Goal: Task Accomplishment & Management: Use online tool/utility

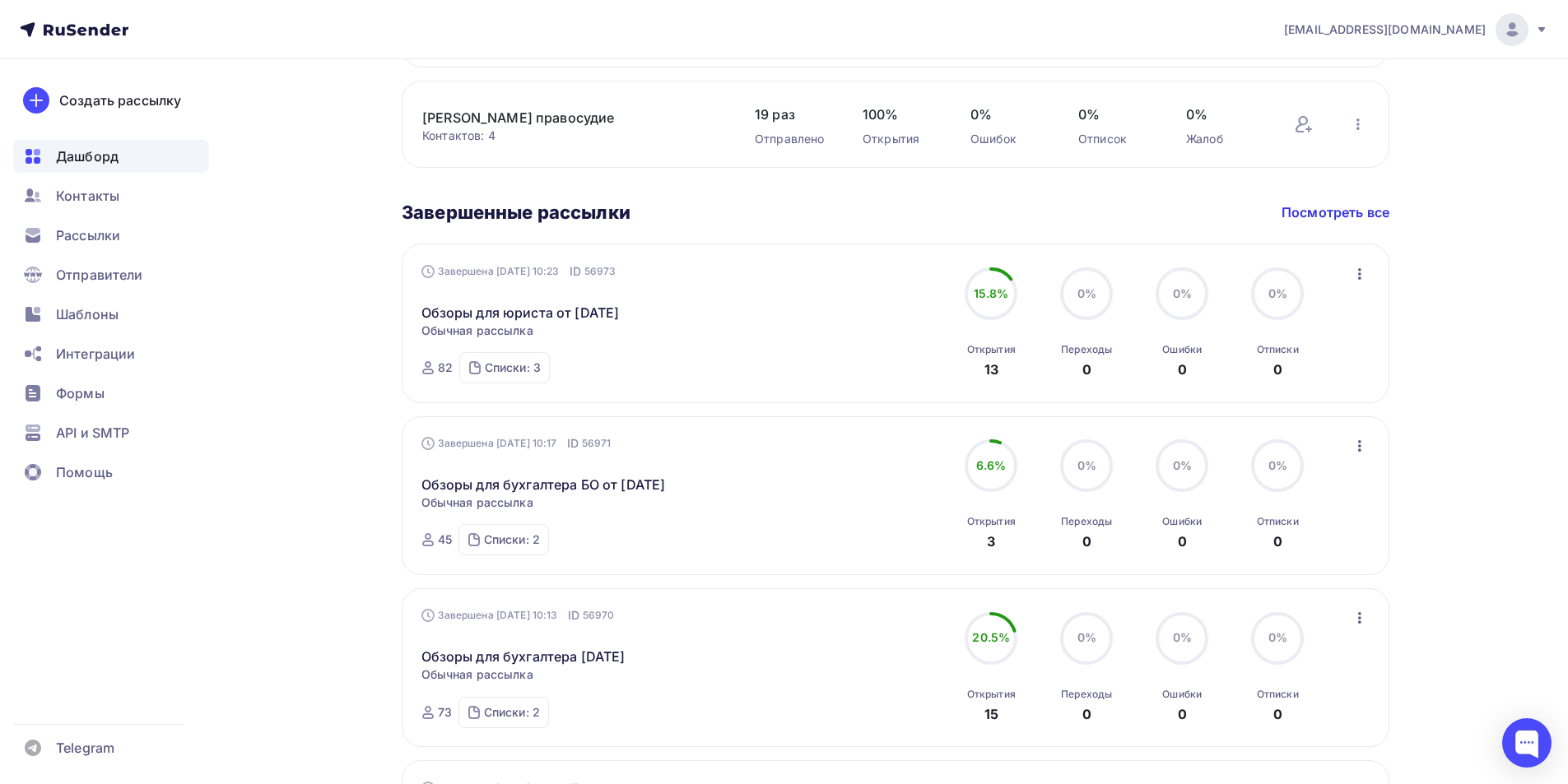
scroll to position [823, 0]
click at [74, 312] on span "Шаблоны" at bounding box center [87, 314] width 63 height 20
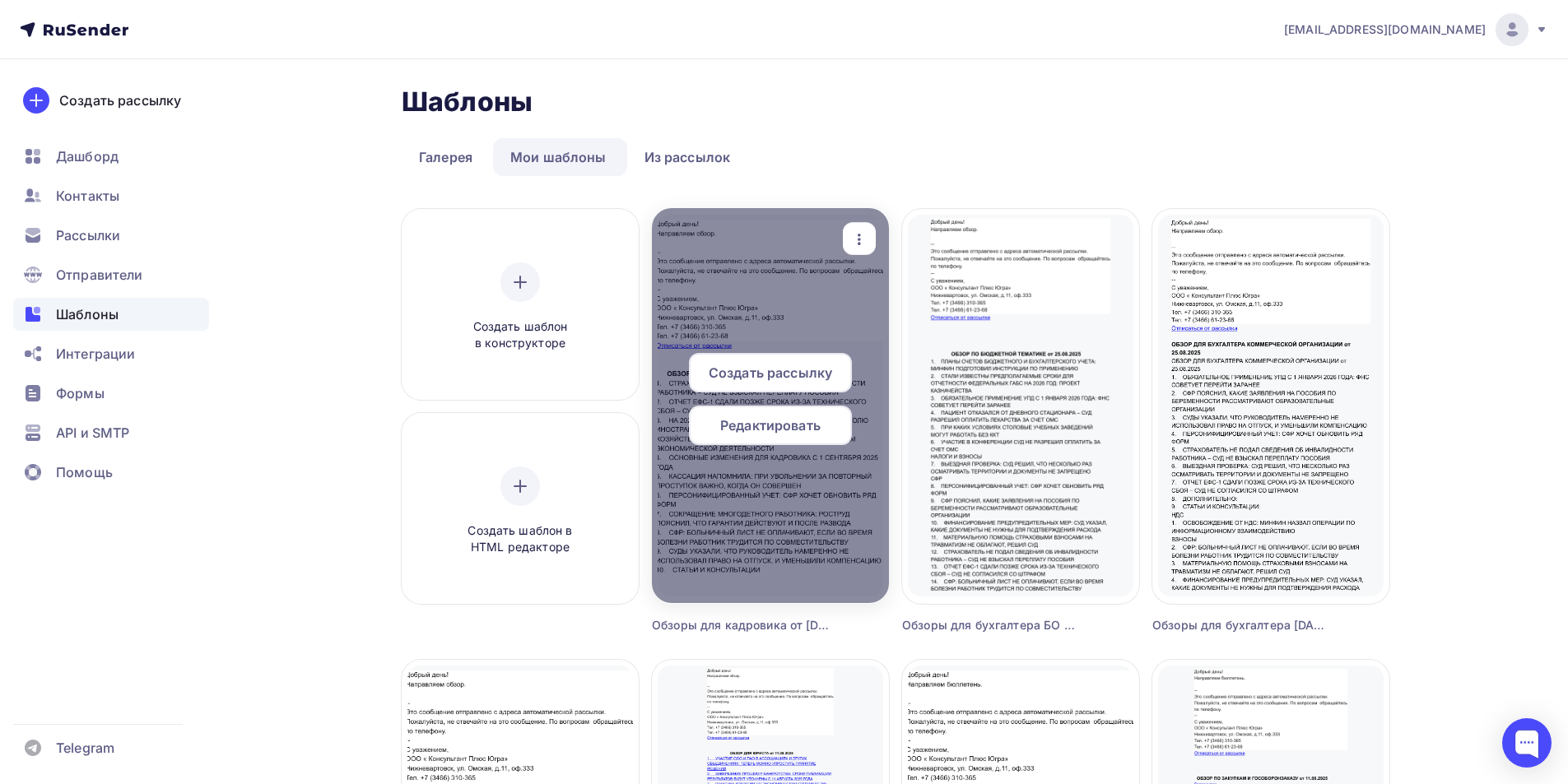
click at [765, 429] on span "Редактировать" at bounding box center [770, 425] width 101 height 20
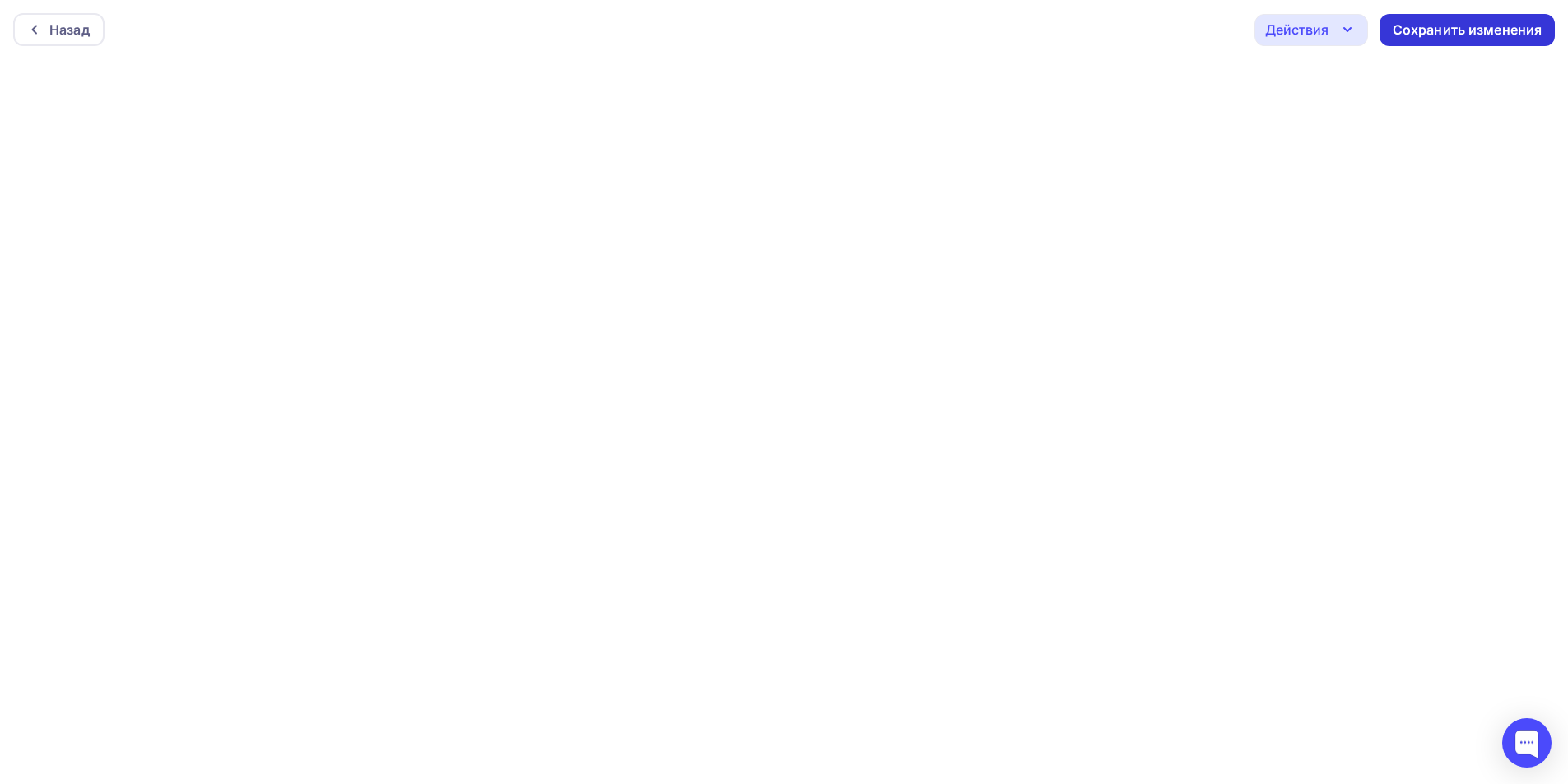
click at [1446, 27] on div "Сохранить изменения" at bounding box center [1467, 30] width 150 height 19
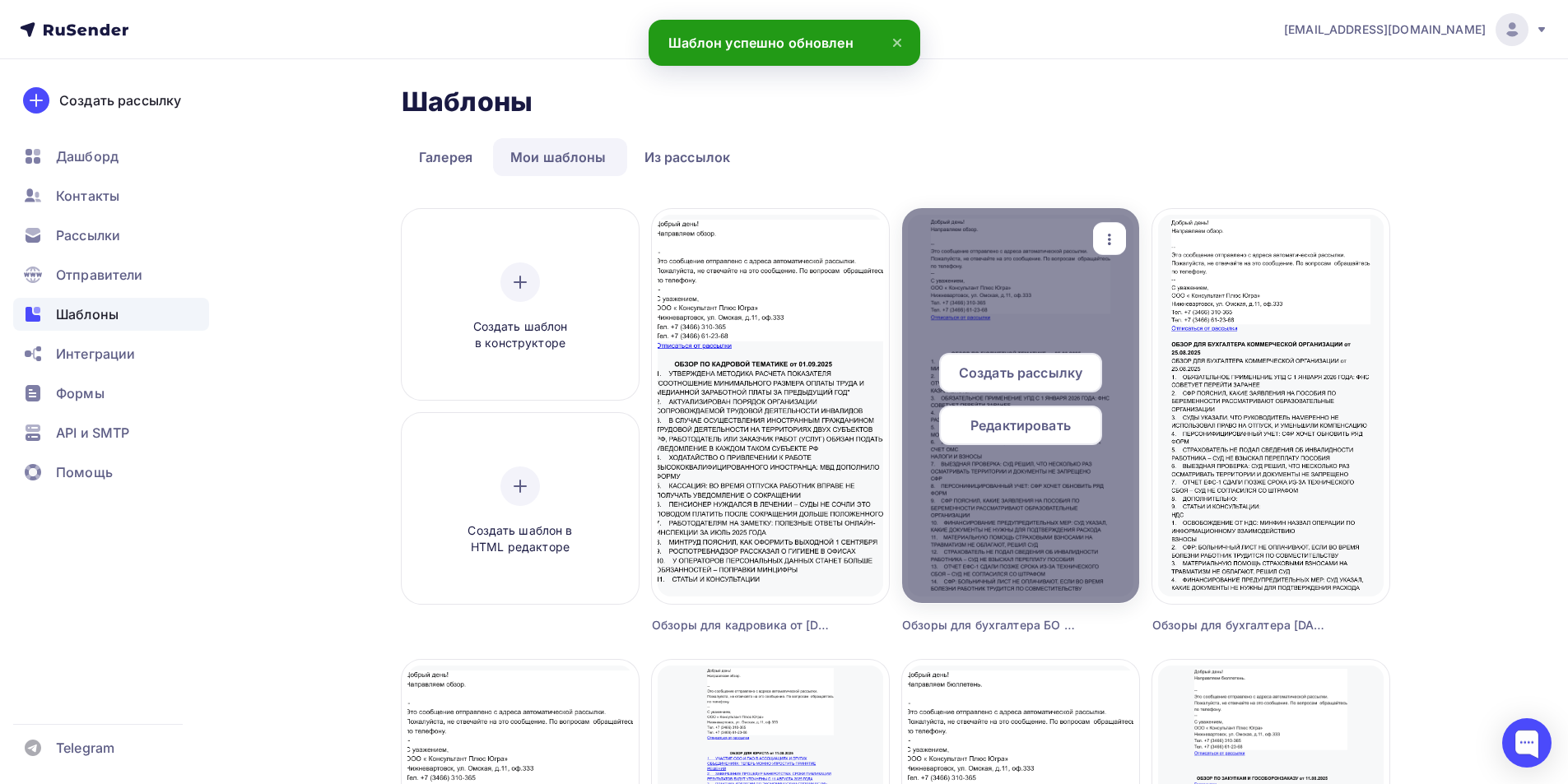
click at [1040, 420] on span "Редактировать" at bounding box center [1021, 425] width 101 height 20
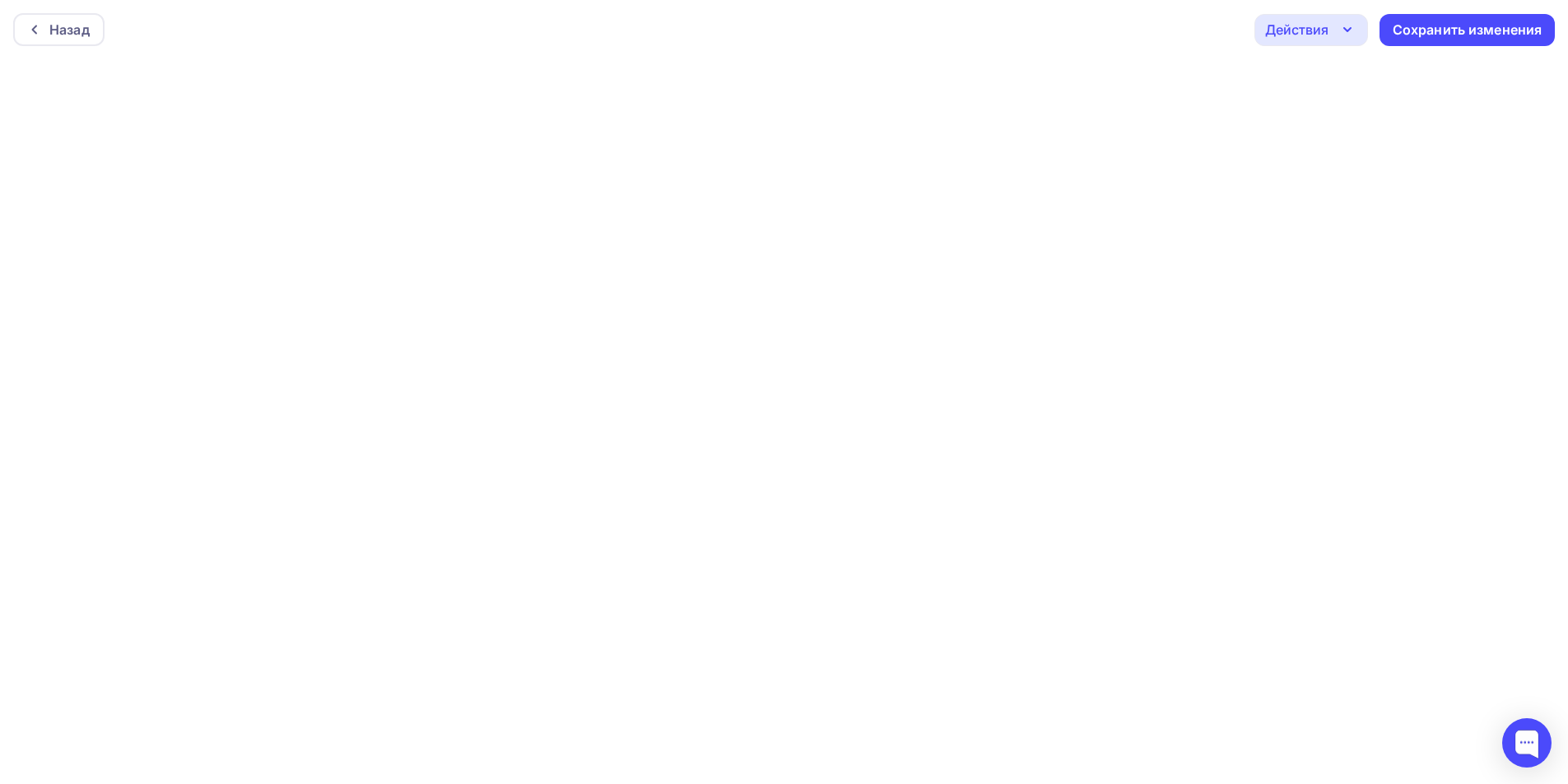
scroll to position [4, 0]
click at [1423, 35] on div "Сохранить изменения" at bounding box center [1467, 25] width 176 height 32
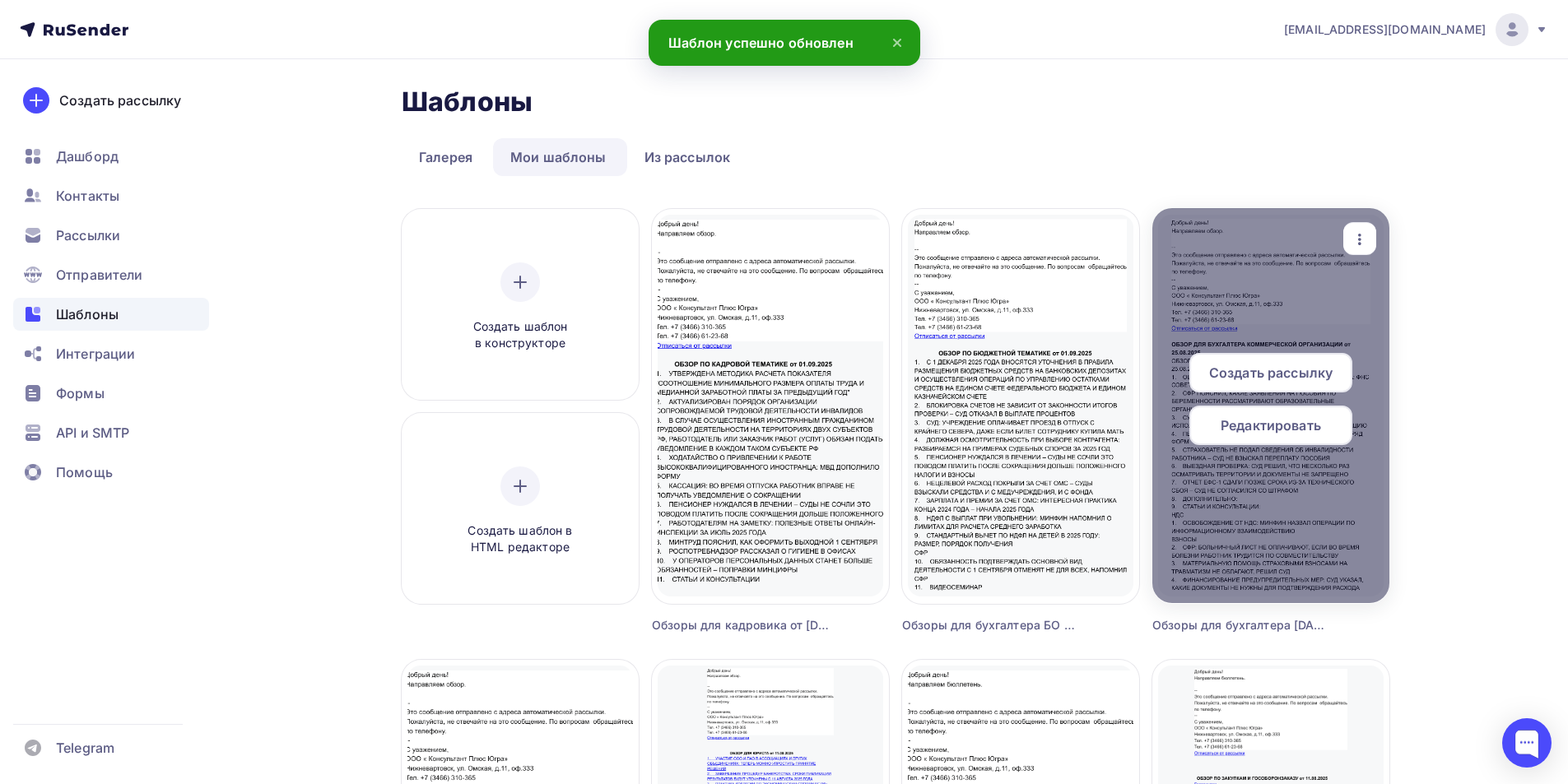
click at [1250, 427] on span "Редактировать" at bounding box center [1270, 425] width 101 height 20
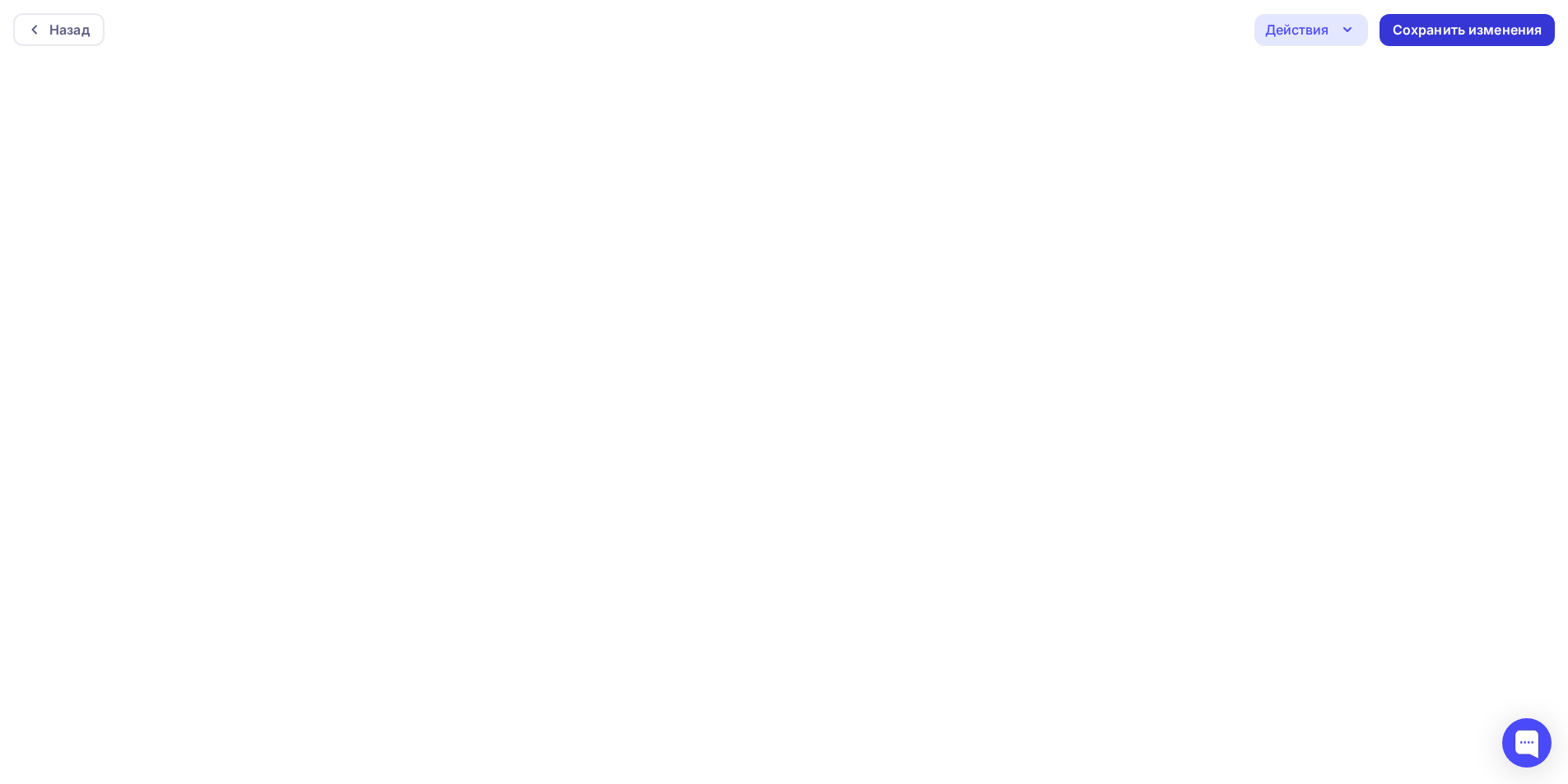
click at [1453, 38] on div "Сохранить изменения" at bounding box center [1467, 30] width 150 height 19
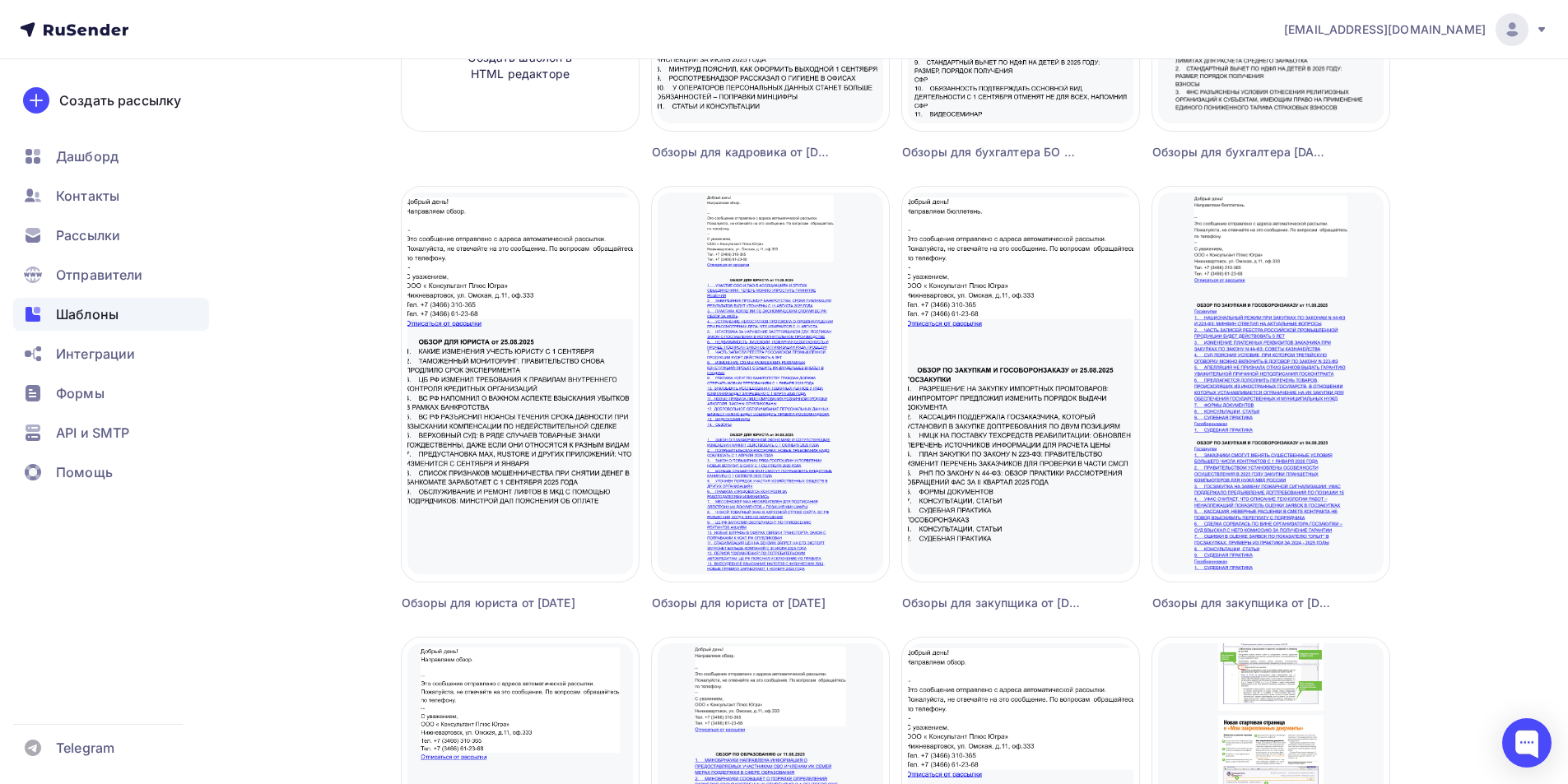
scroll to position [494, 0]
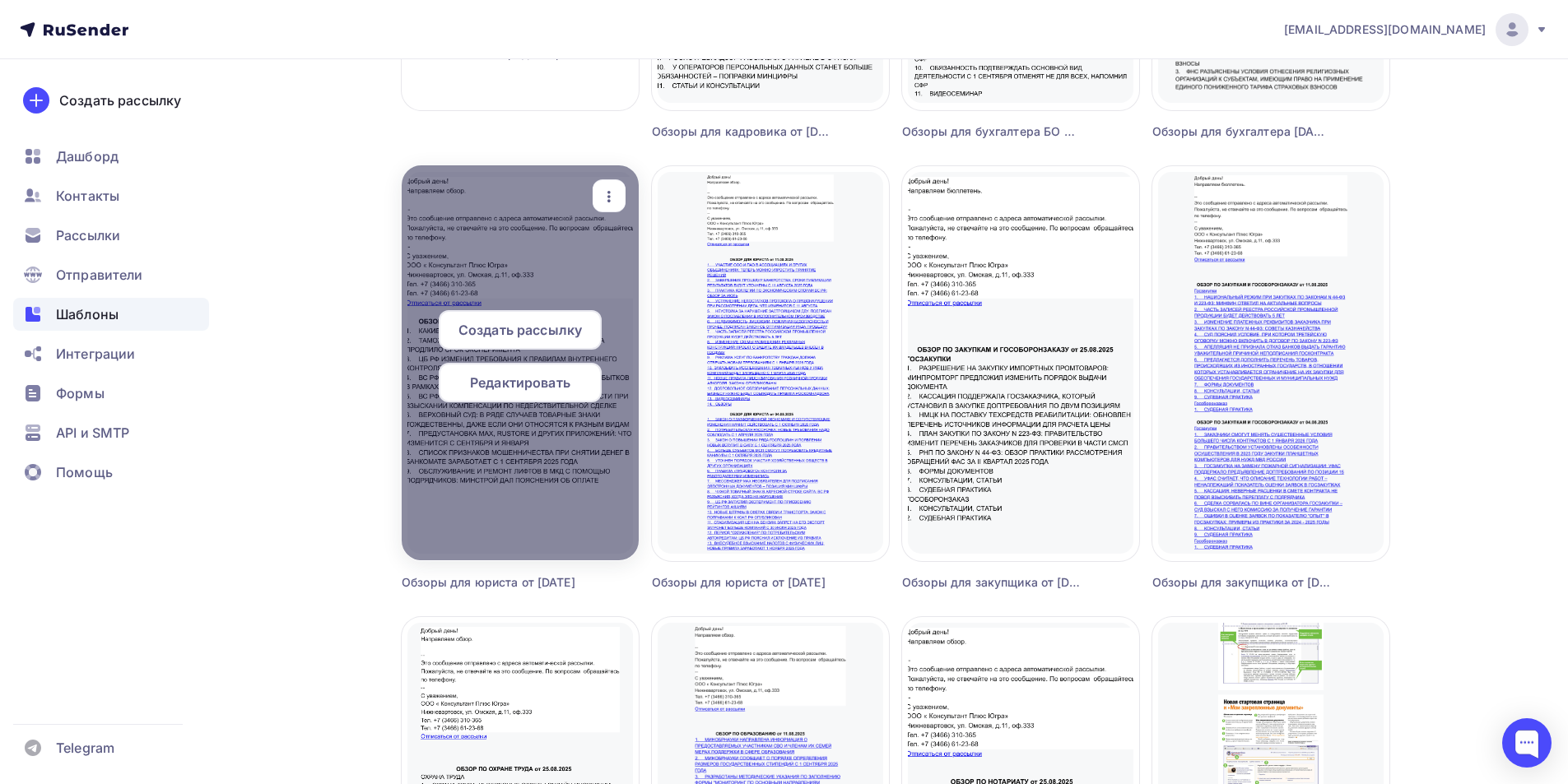
click at [525, 386] on span "Редактировать" at bounding box center [520, 382] width 101 height 20
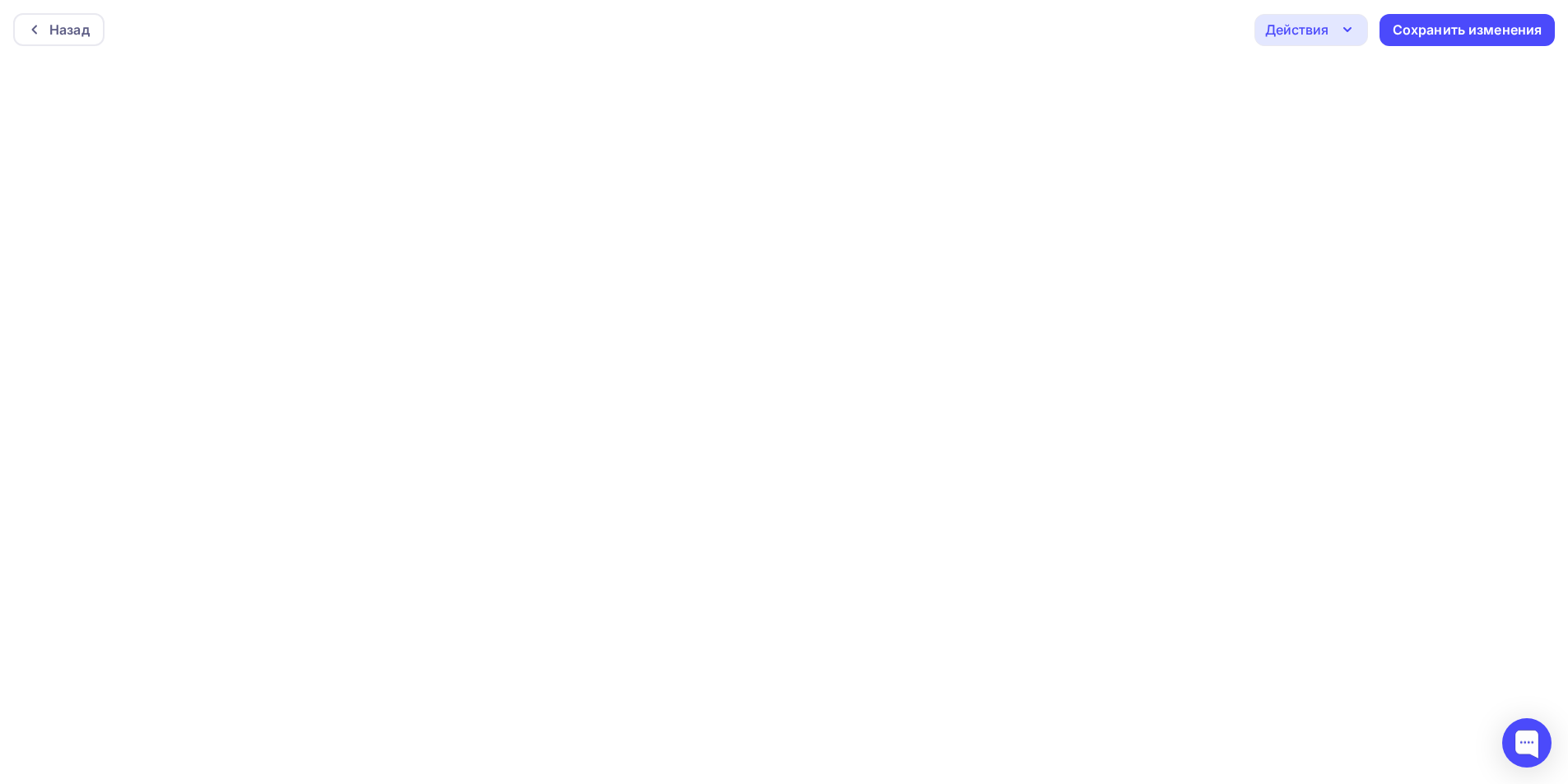
scroll to position [4, 0]
click at [1435, 28] on div "Сохранить изменения" at bounding box center [1467, 26] width 150 height 19
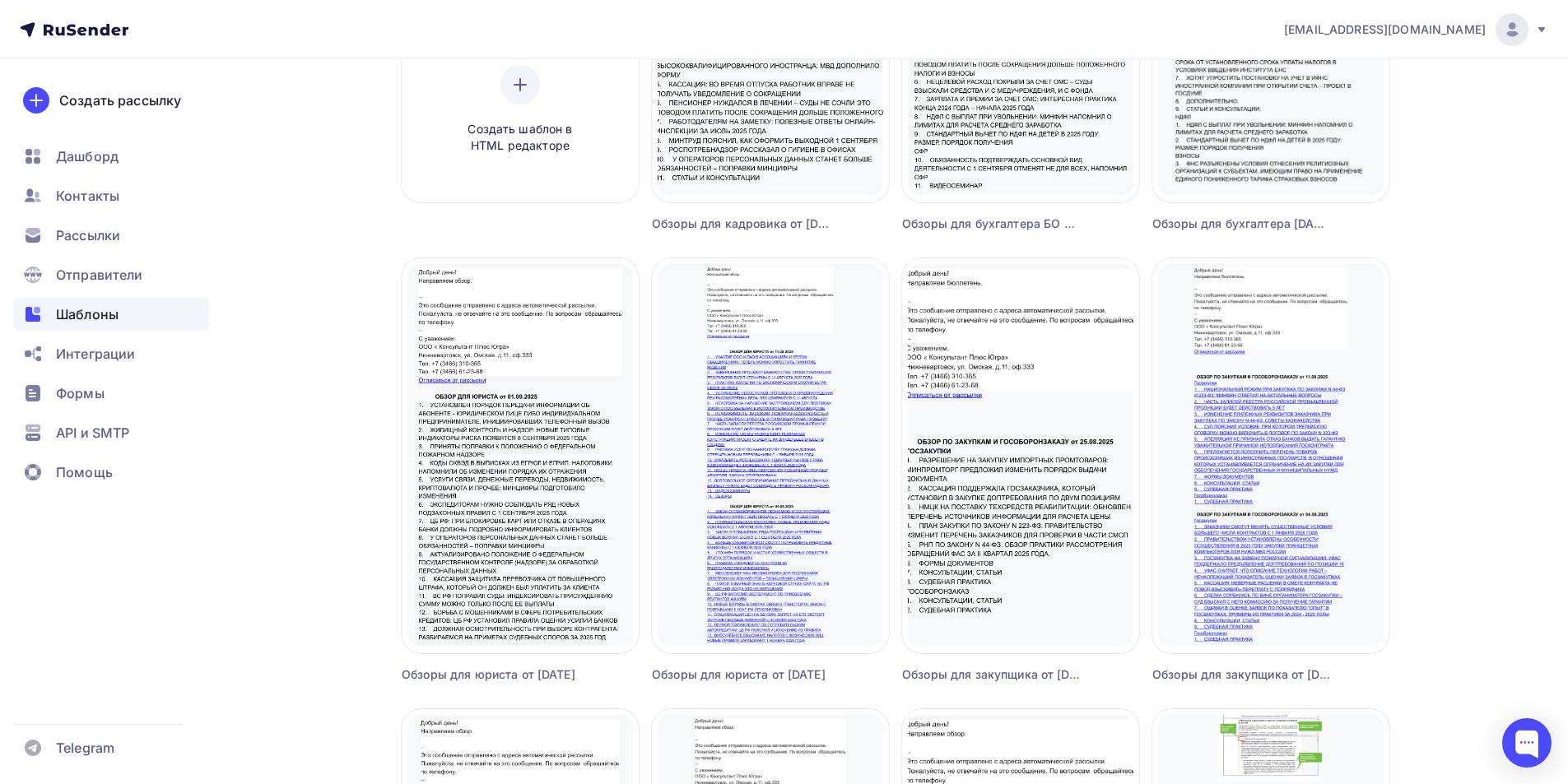
scroll to position [411, 0]
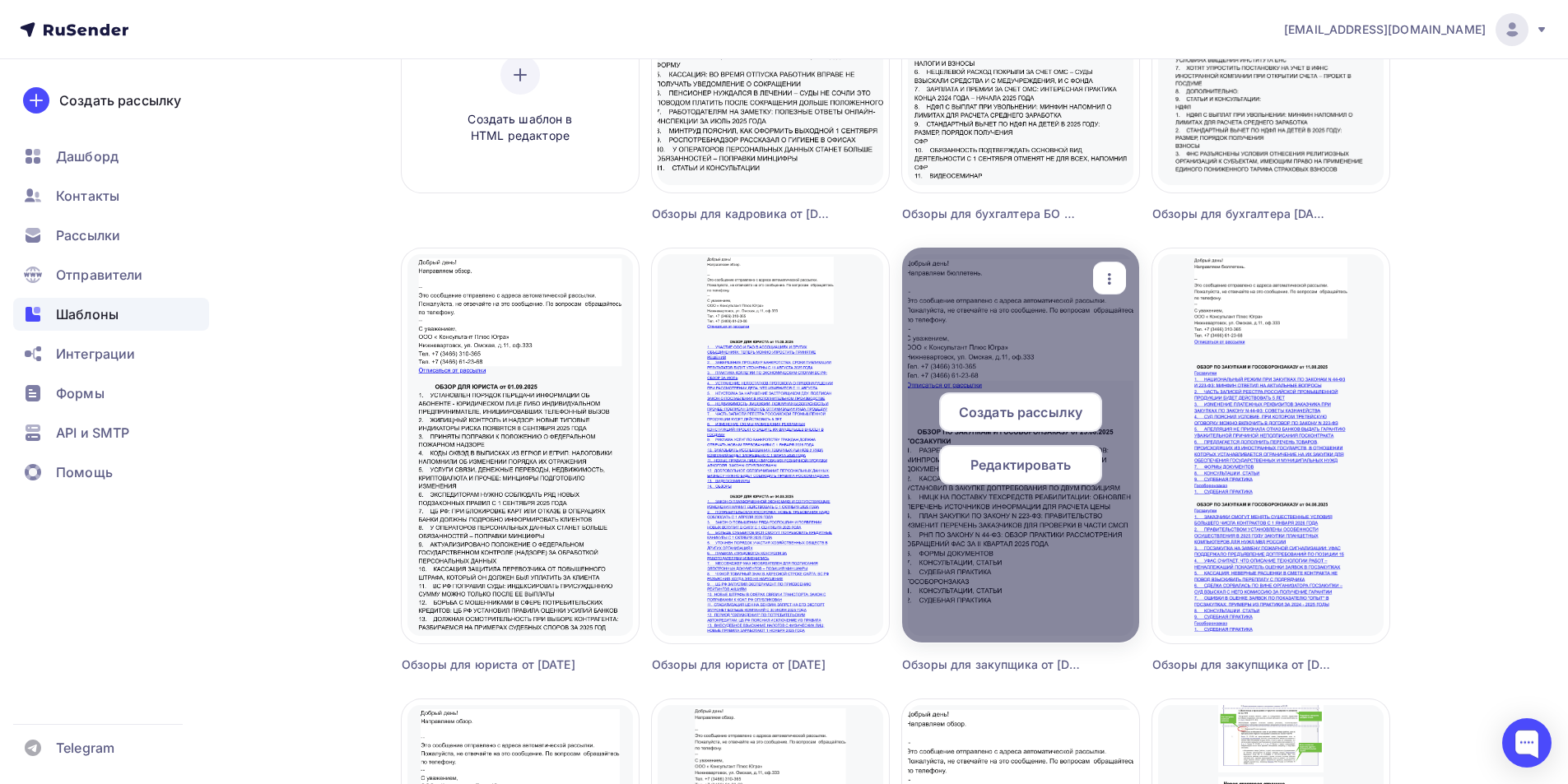
click at [1015, 466] on span "Редактировать" at bounding box center [1021, 465] width 101 height 20
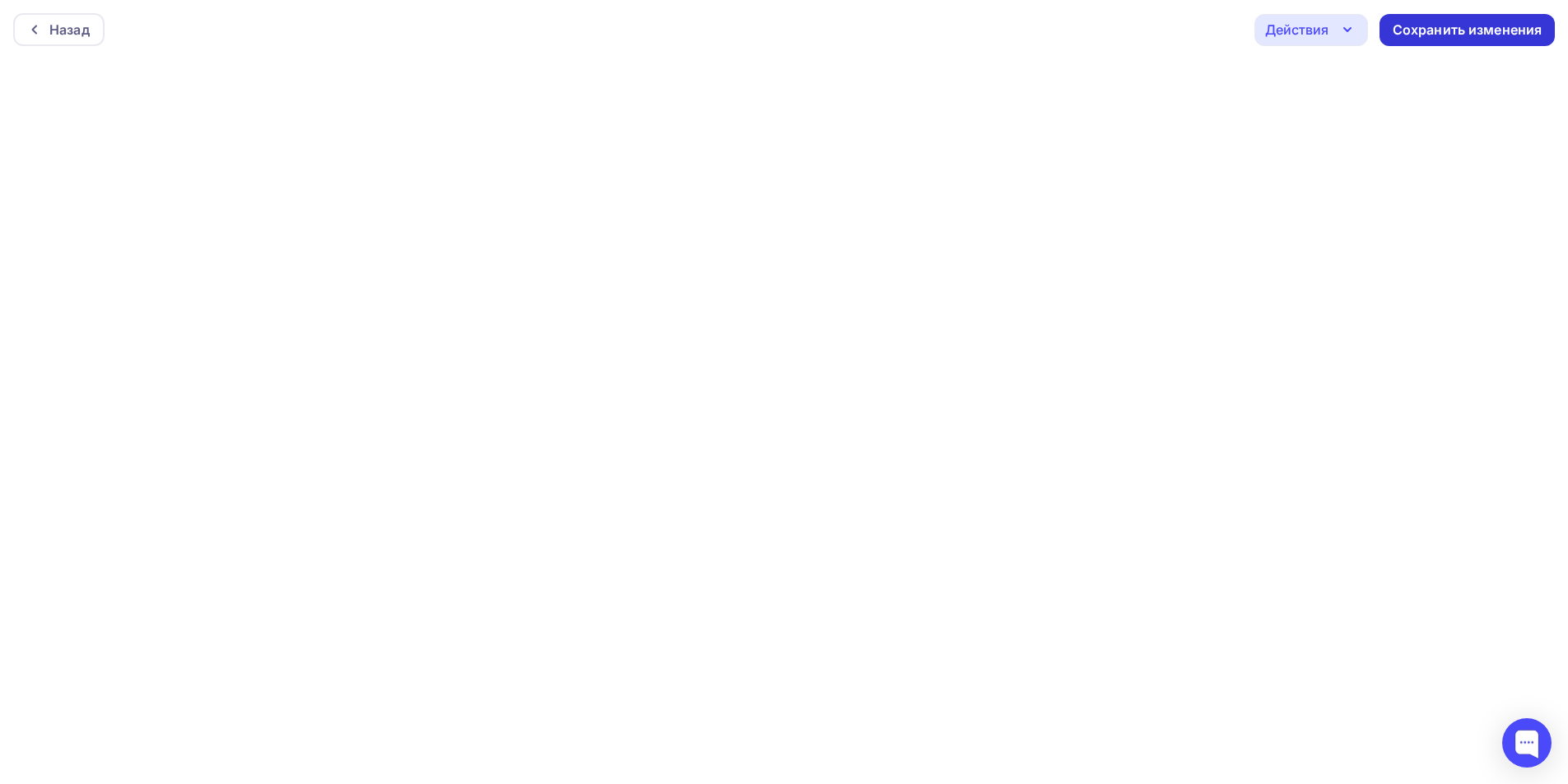
click at [1429, 22] on div "Сохранить изменения" at bounding box center [1467, 30] width 150 height 19
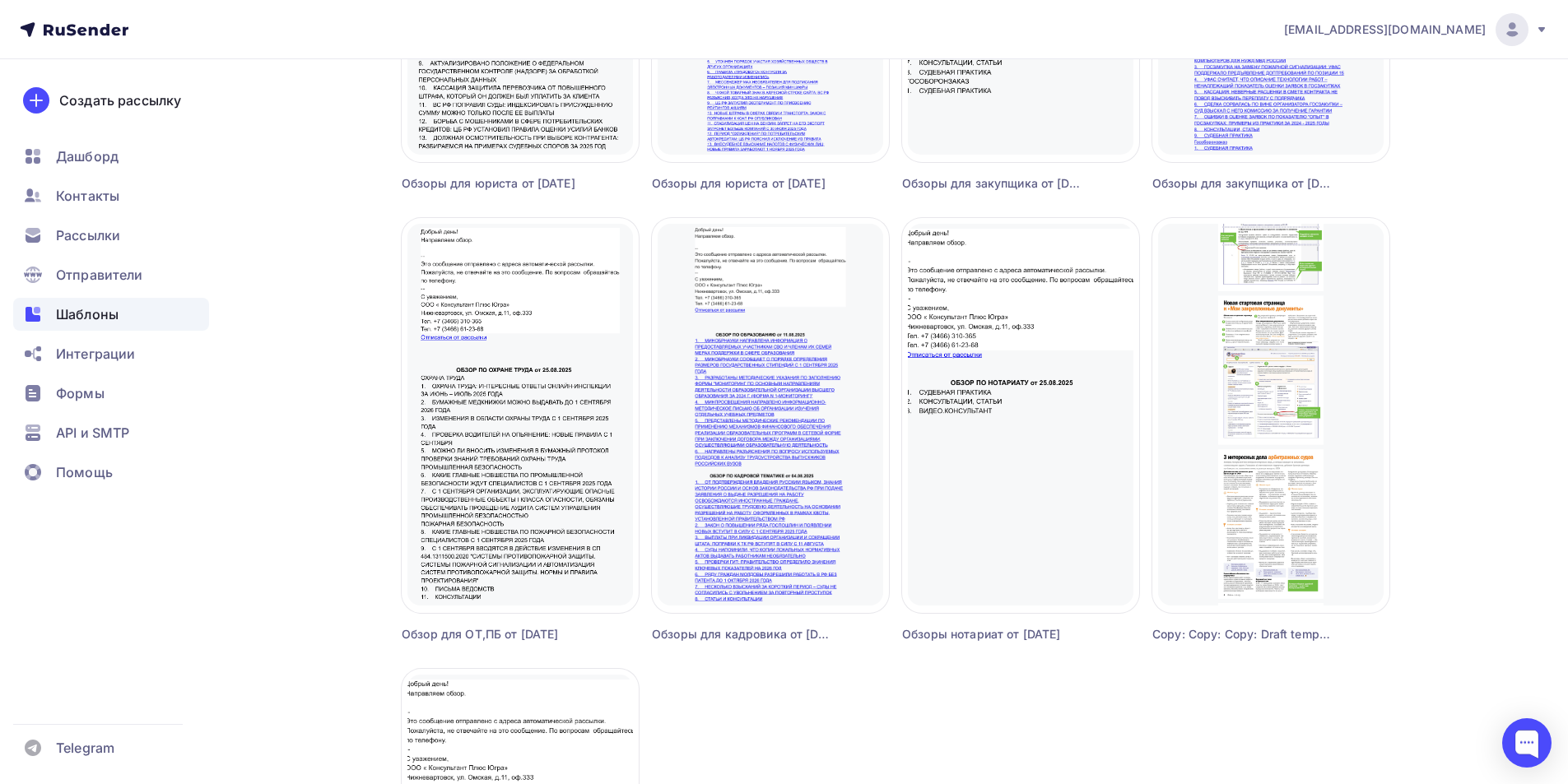
scroll to position [905, 0]
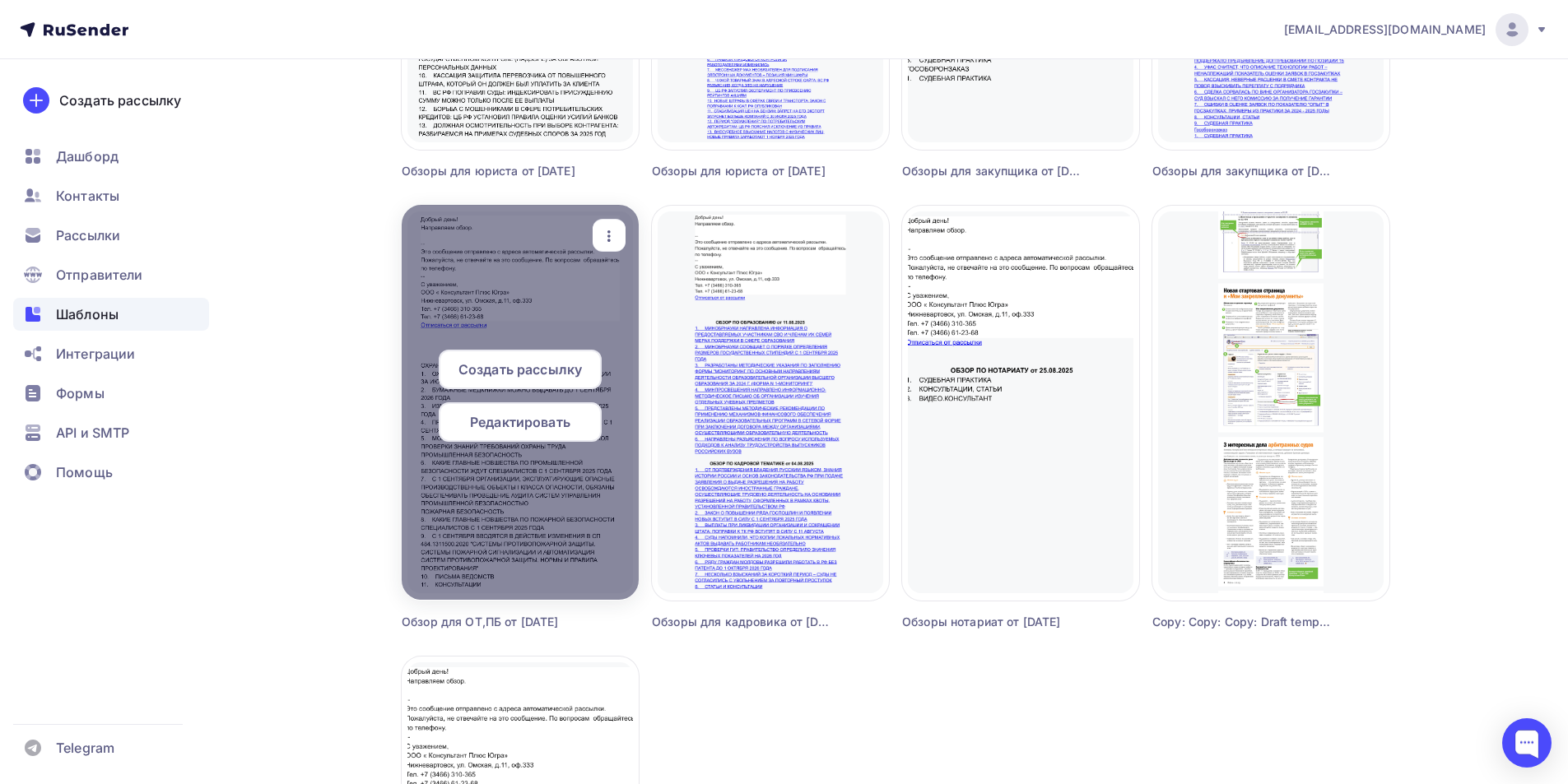
click at [528, 416] on span "Редактировать" at bounding box center [520, 422] width 101 height 20
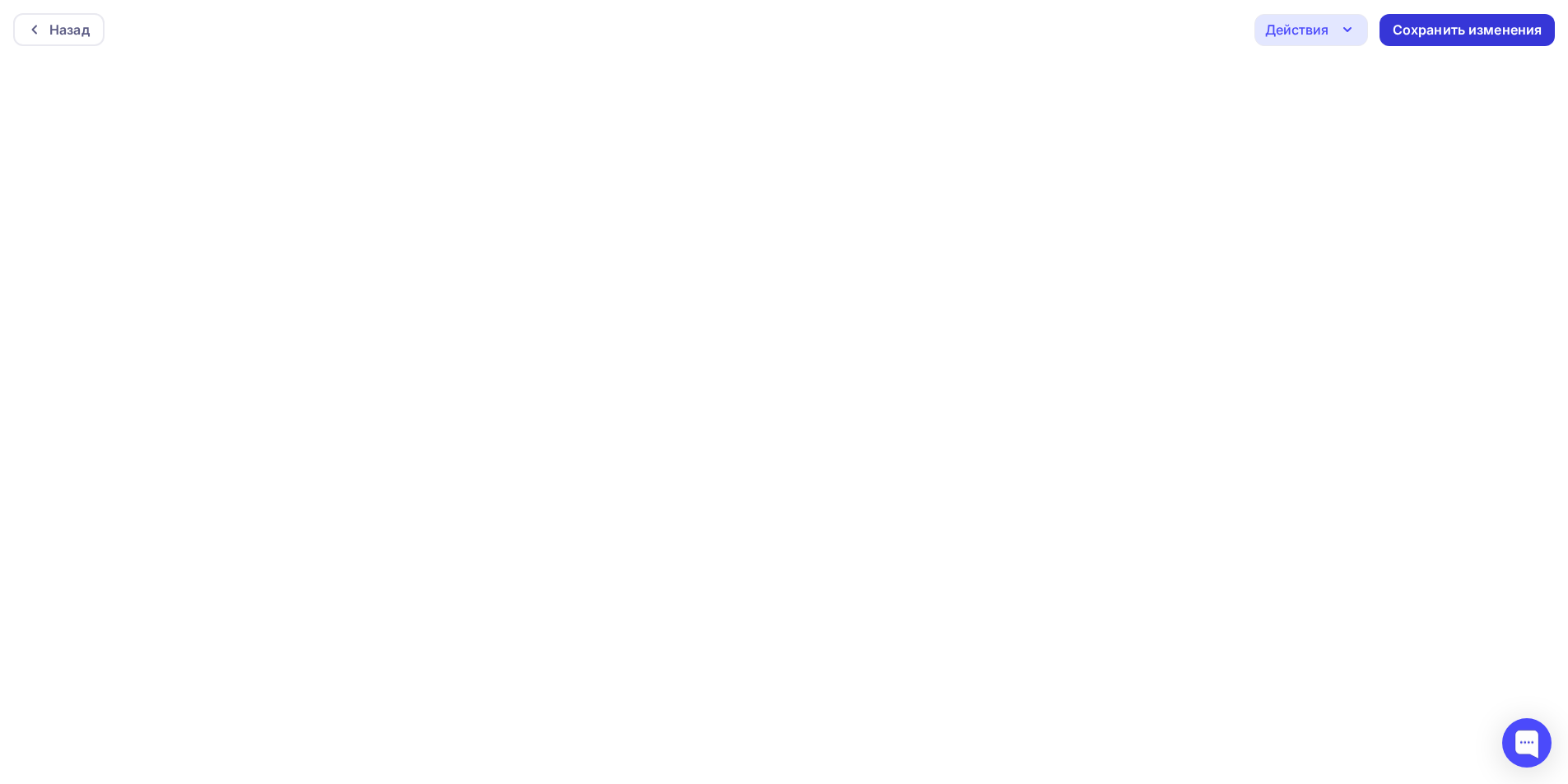
click at [1419, 33] on div "Сохранить изменения" at bounding box center [1467, 30] width 150 height 19
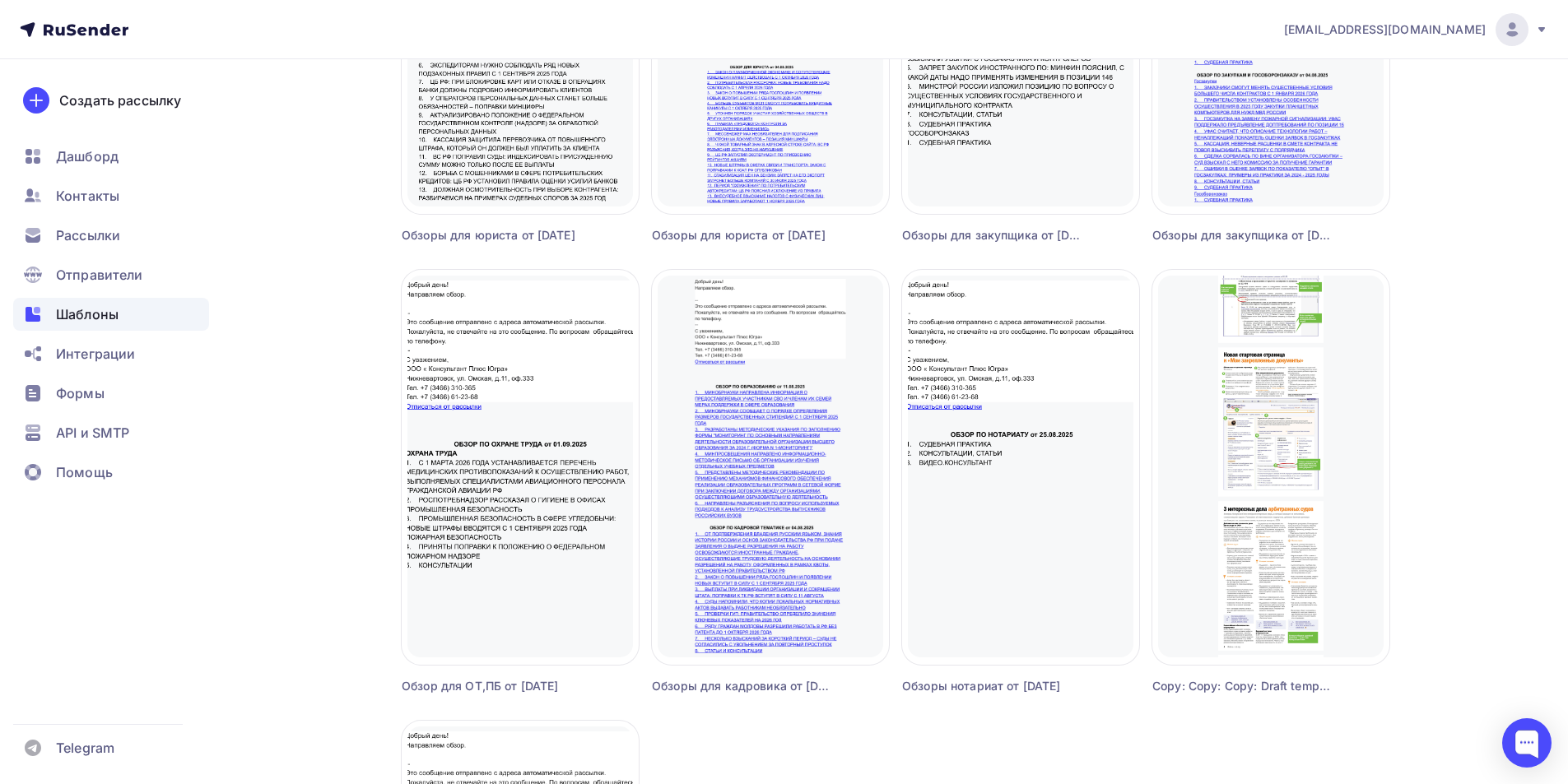
scroll to position [988, 0]
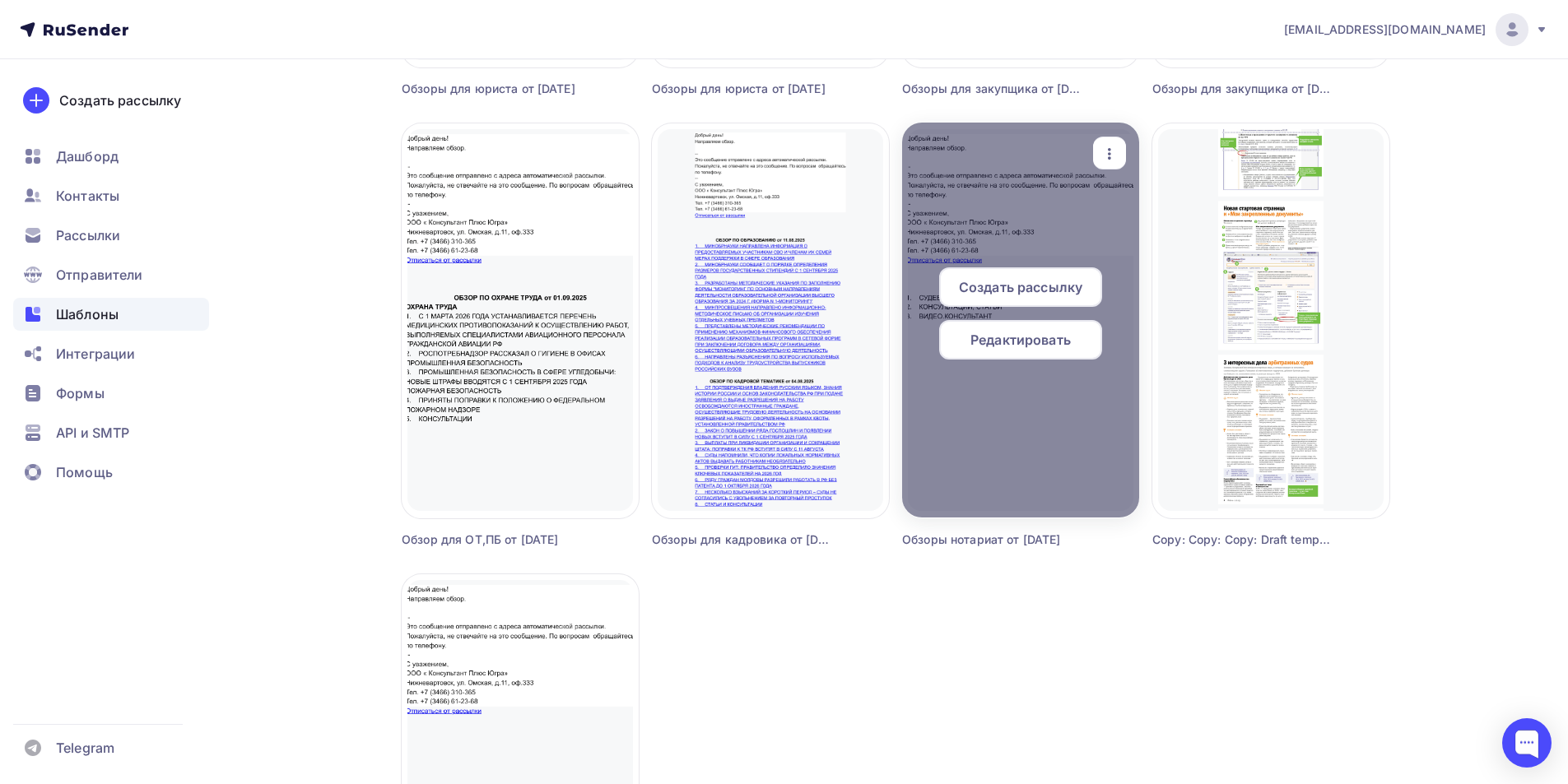
click at [1022, 346] on span "Редактировать" at bounding box center [1021, 340] width 101 height 20
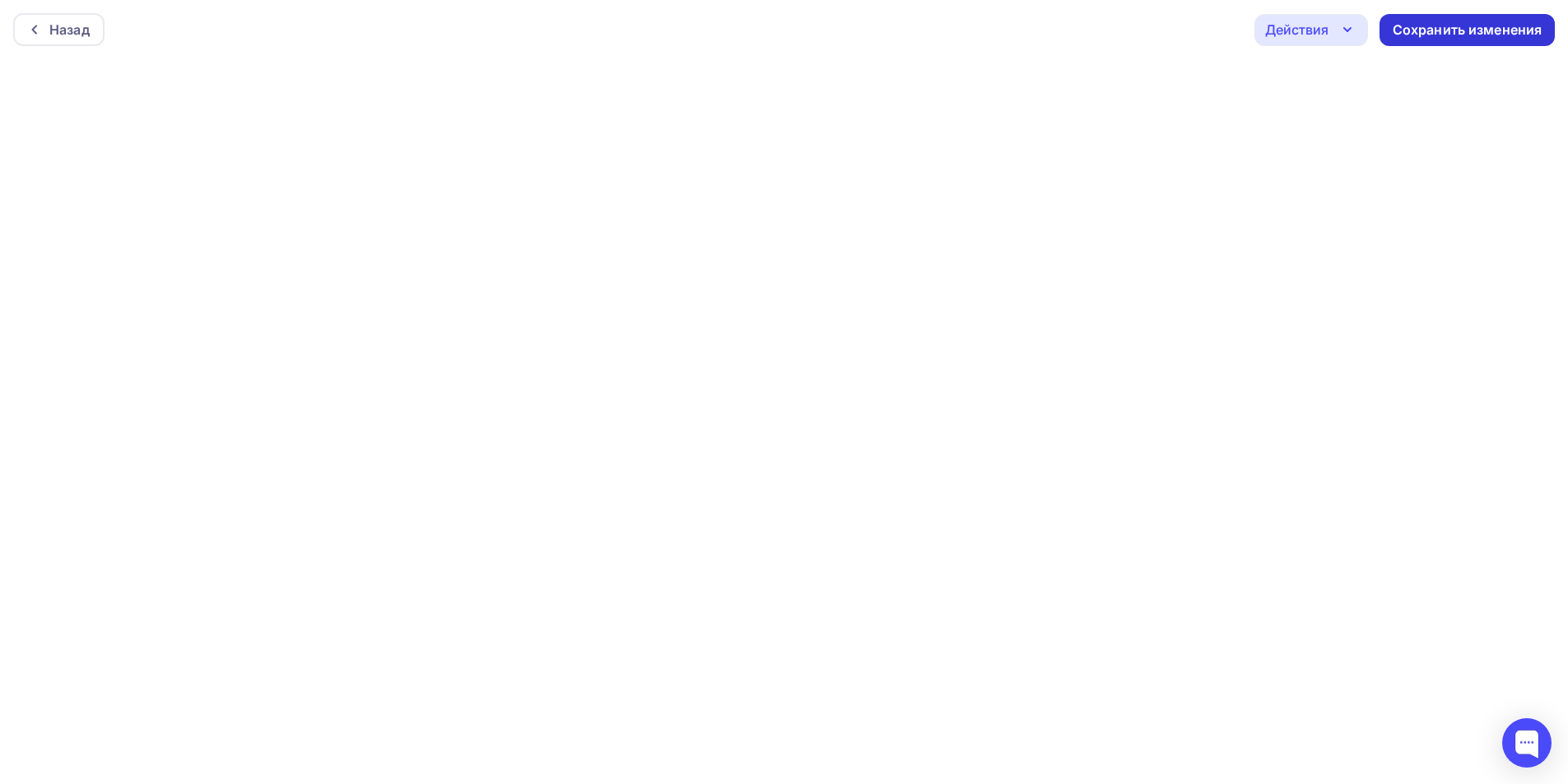
click at [1420, 27] on div "Сохранить изменения" at bounding box center [1467, 30] width 150 height 19
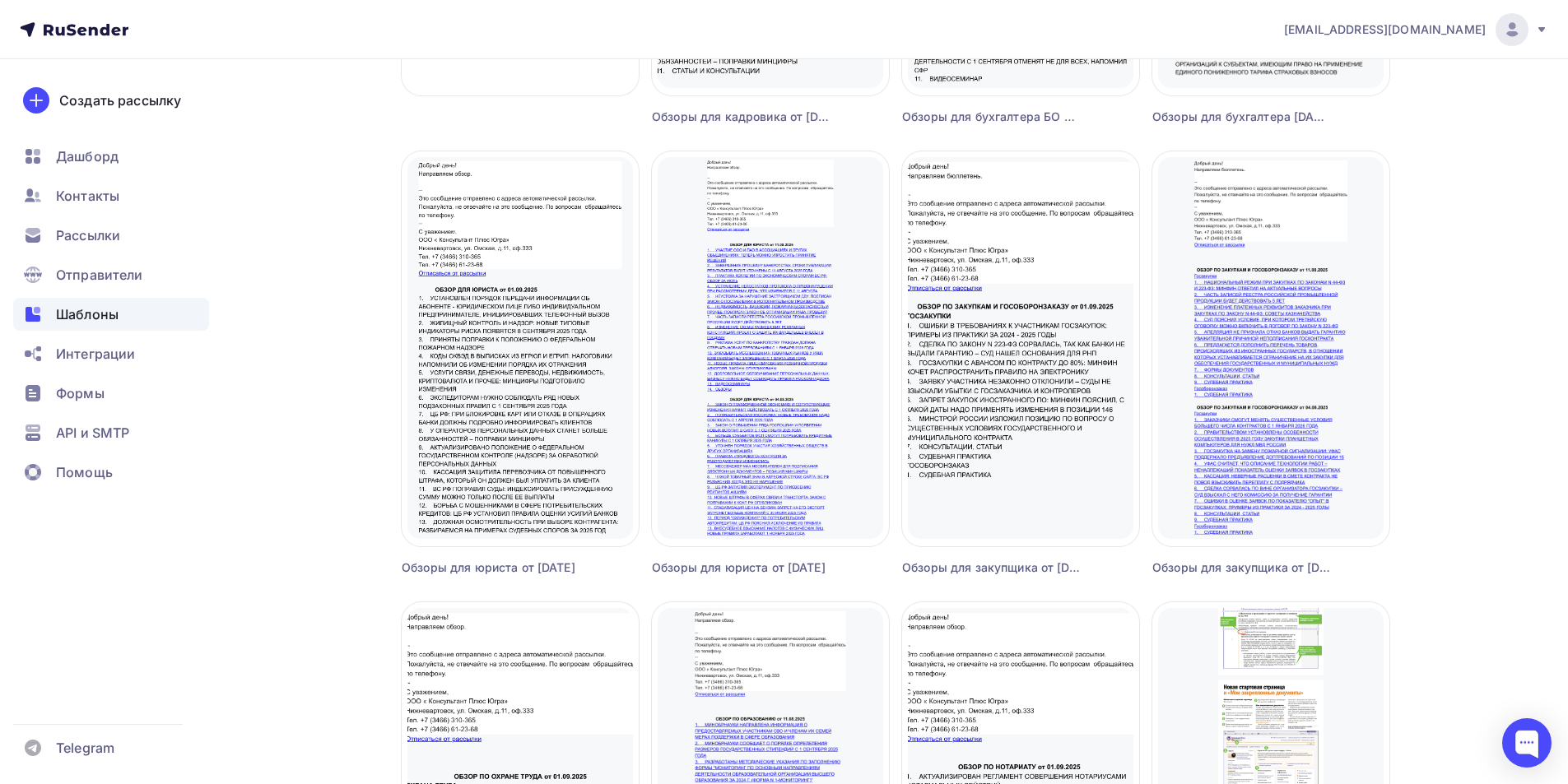
scroll to position [318, 0]
